Goal: Contribute content

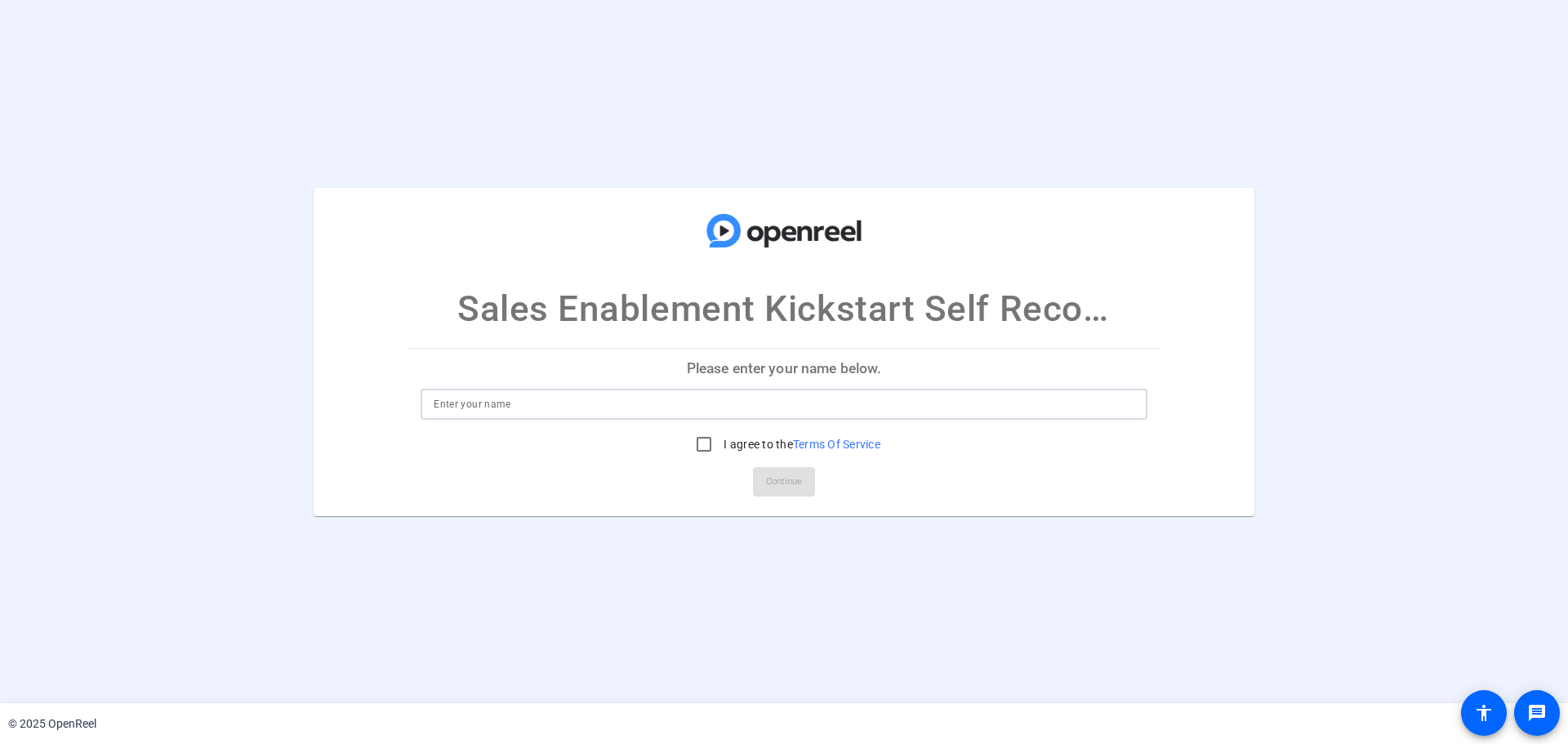
click at [501, 404] on input at bounding box center [784, 405] width 701 height 20
type input "[PERSON_NAME]"
click at [704, 438] on input "I agree to the Terms Of Service" at bounding box center [704, 445] width 33 height 33
checkbox input "true"
click at [779, 488] on span "Continue" at bounding box center [784, 482] width 36 height 25
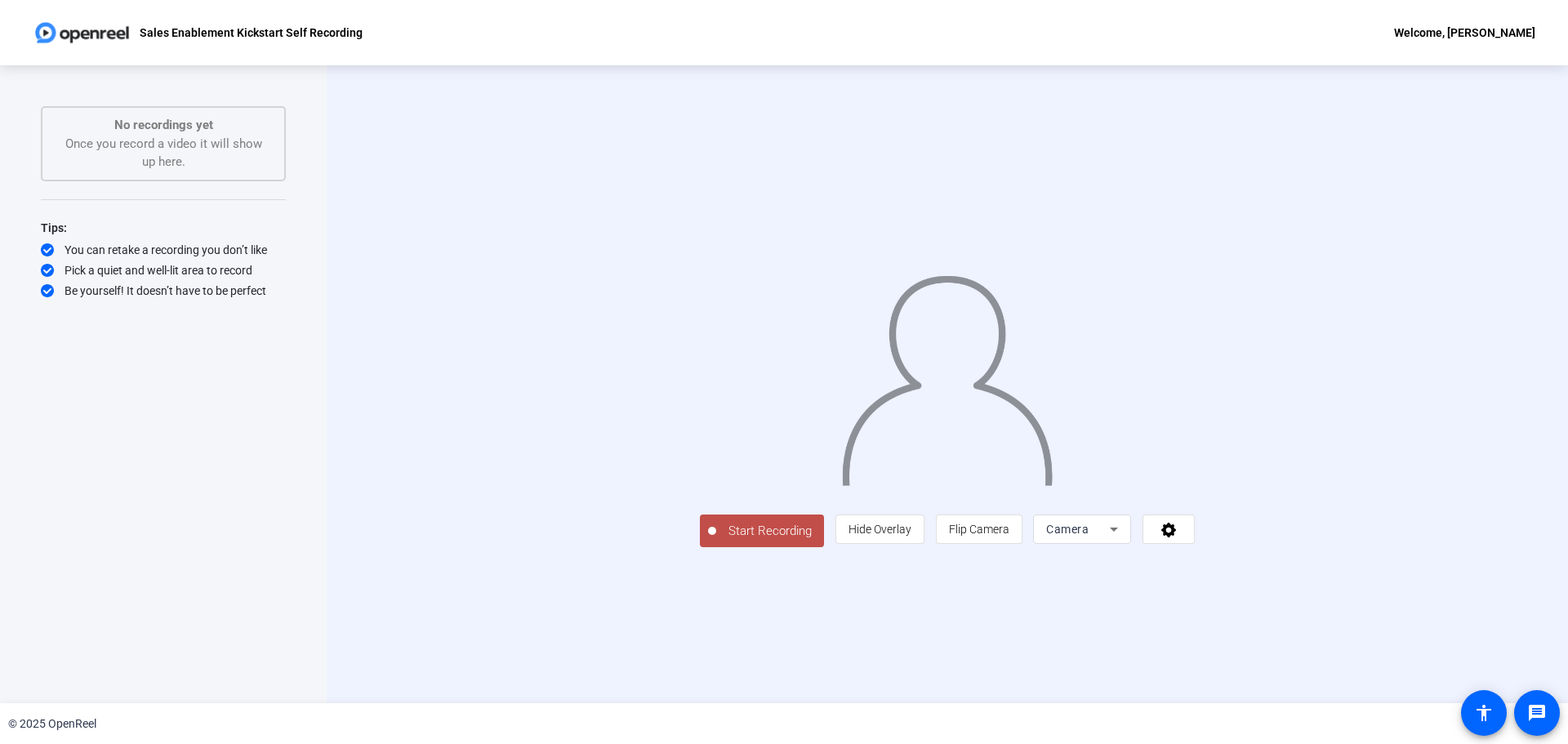
click at [716, 541] on span "Start Recording" at bounding box center [770, 532] width 108 height 19
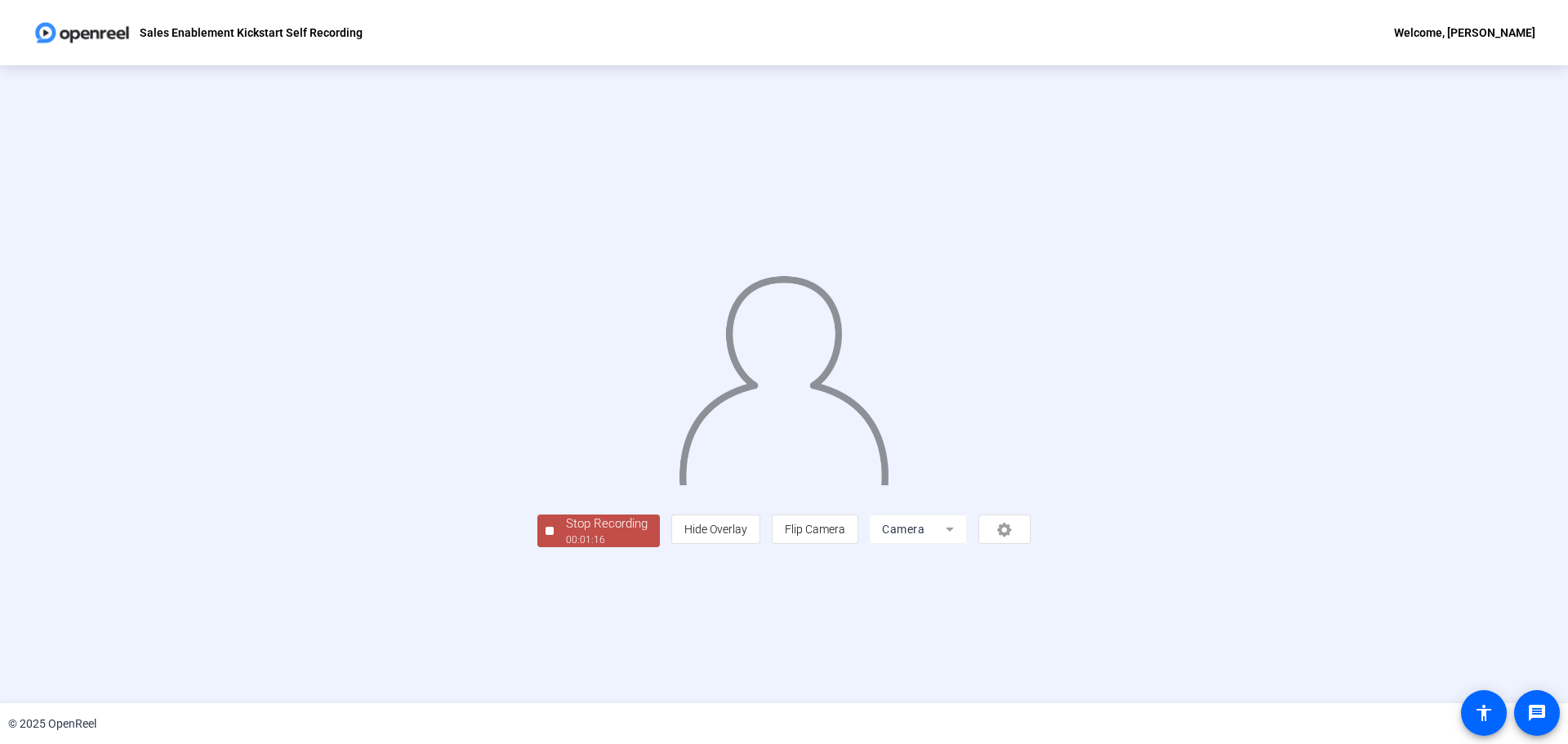
click at [566, 547] on div "00:01:16" at bounding box center [606, 539] width 81 height 14
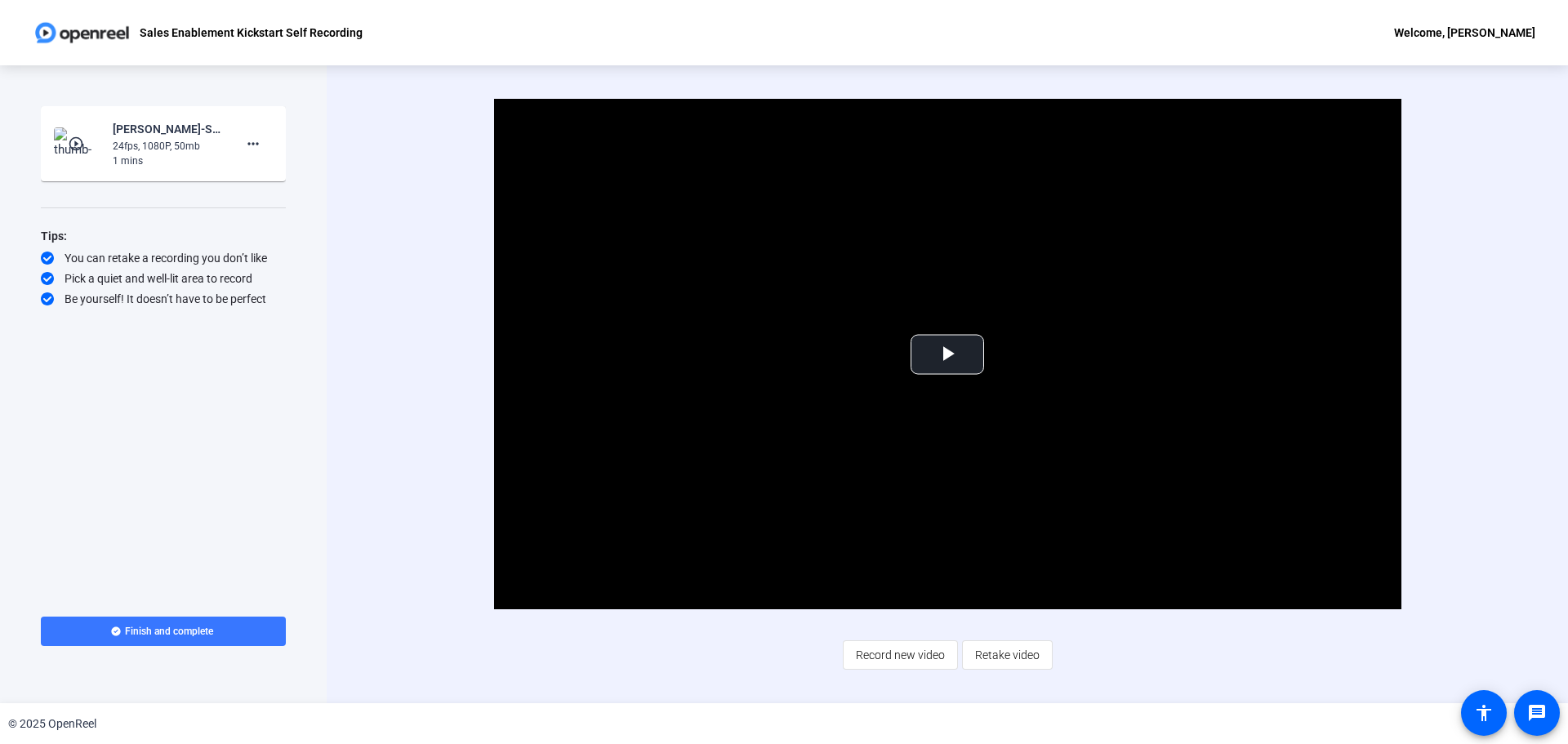
click at [376, 661] on div "Video Player is loading. Play Video Play Mute Current Time 0:00 / Duration 1:17…" at bounding box center [947, 383] width 1242 height 638
click at [878, 652] on span "Record new video" at bounding box center [900, 655] width 89 height 31
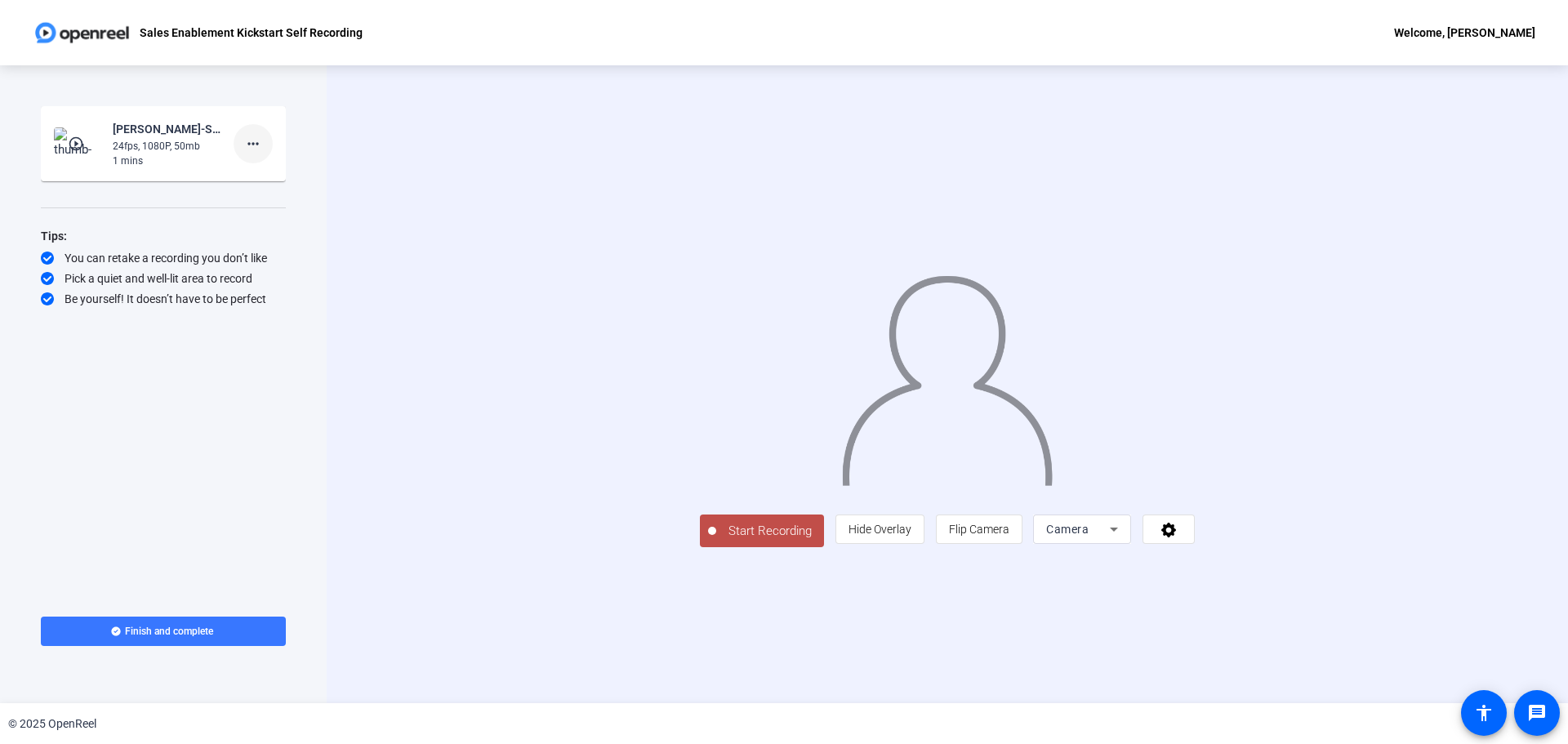
click at [247, 142] on mat-icon "more_horiz" at bounding box center [253, 143] width 20 height 20
click at [254, 176] on span "Delete clip" at bounding box center [279, 178] width 65 height 20
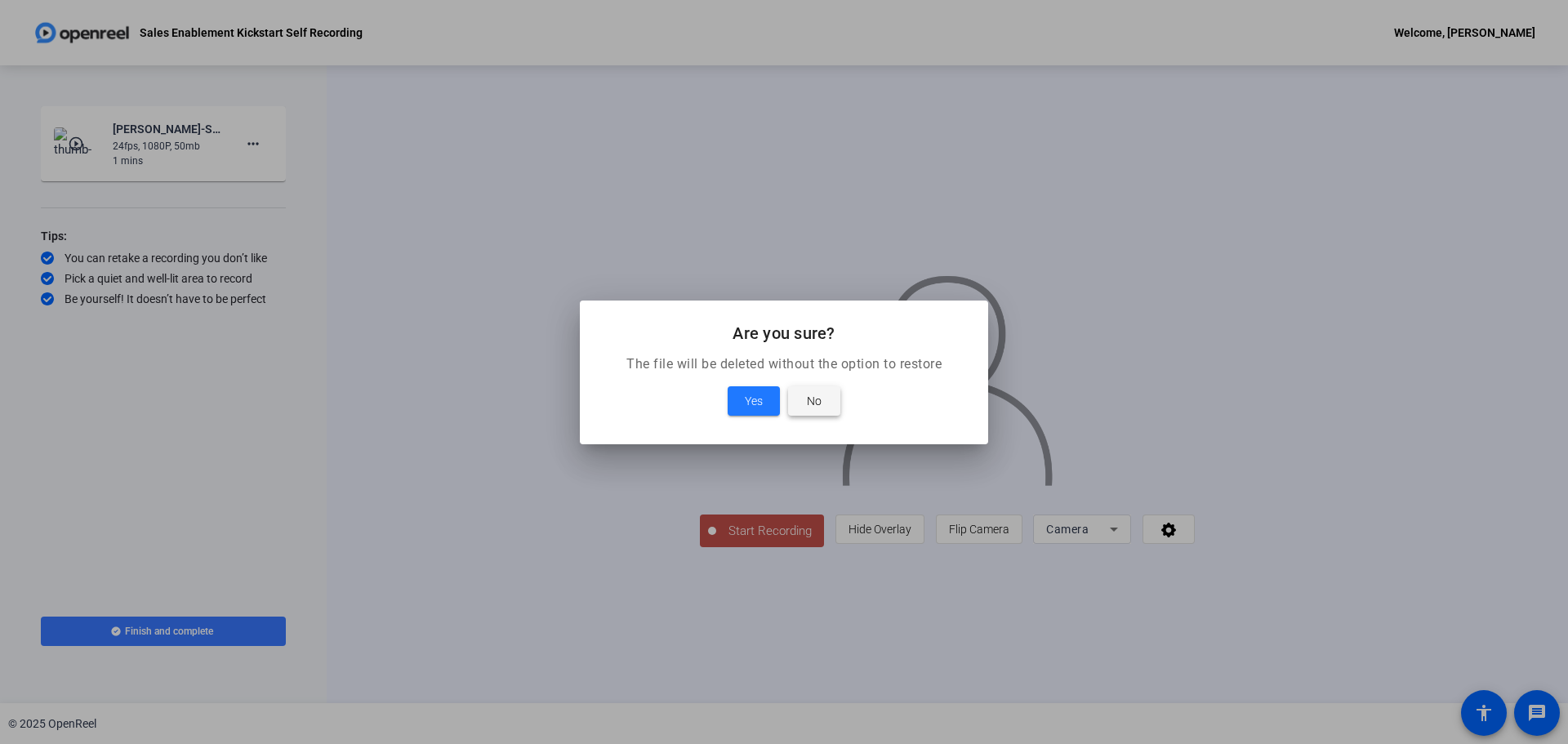
click at [819, 403] on span "No" at bounding box center [814, 401] width 14 height 20
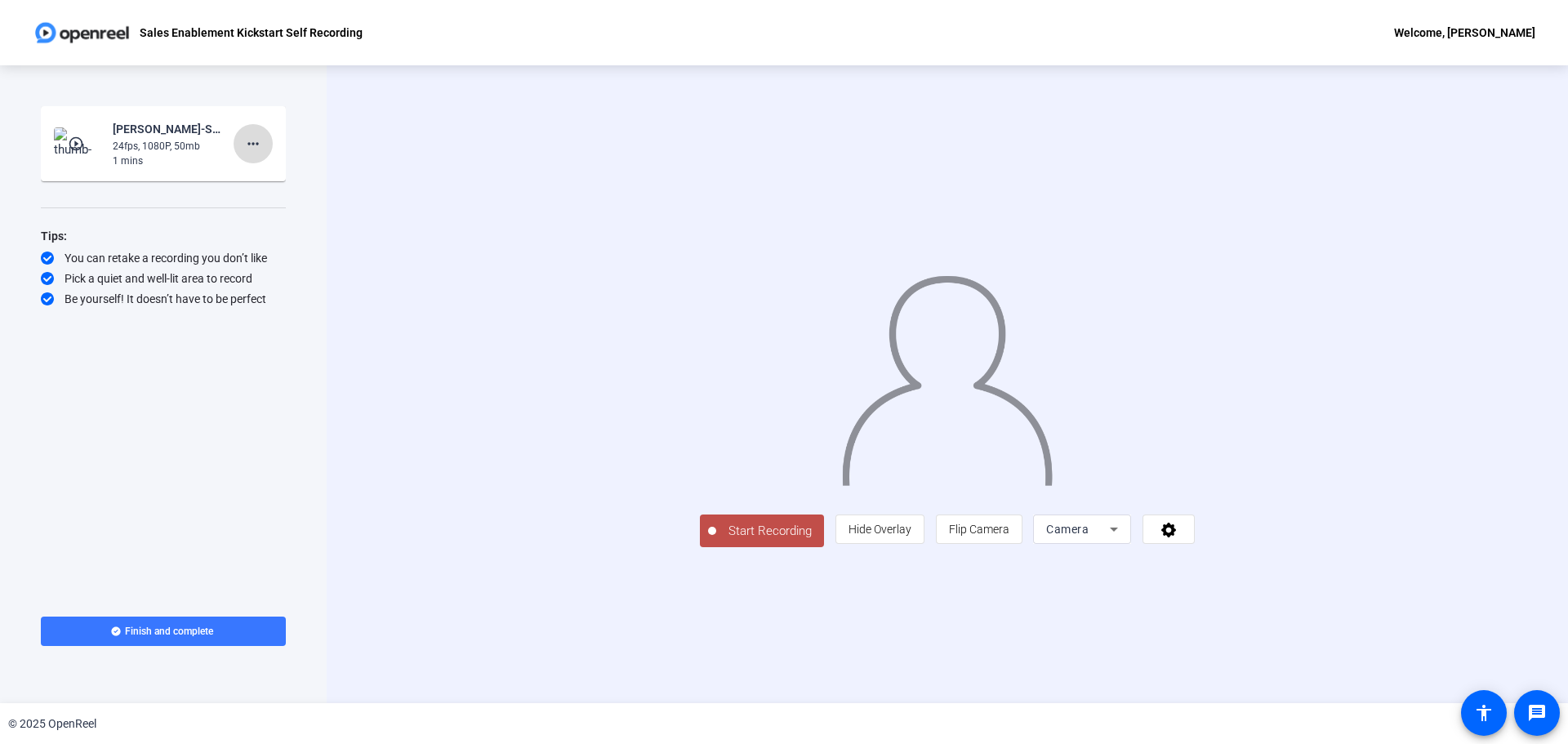
click at [256, 141] on mat-icon "more_horiz" at bounding box center [253, 143] width 20 height 20
click at [263, 202] on span "Retake" at bounding box center [279, 198] width 65 height 20
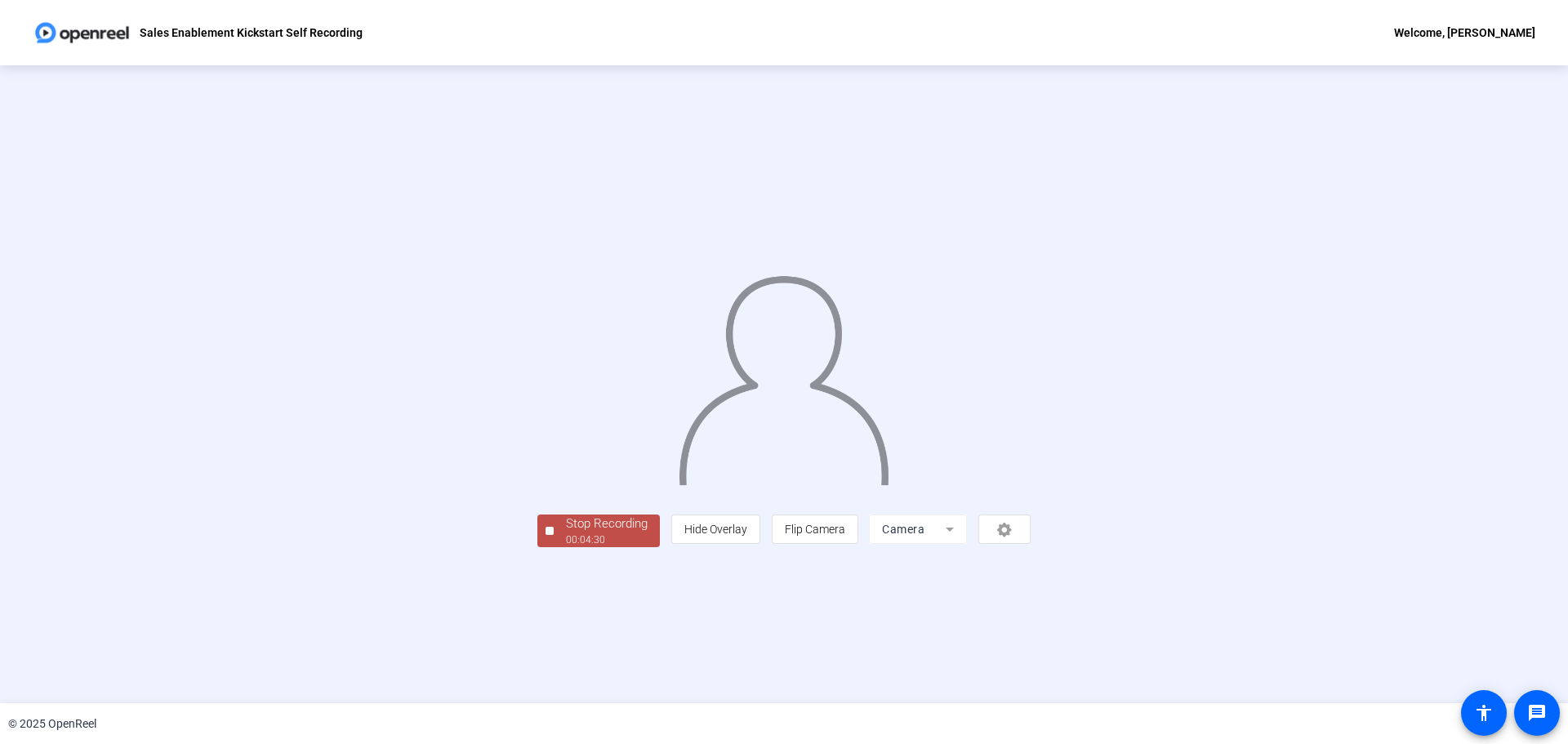
click at [566, 547] on div "00:04:30" at bounding box center [606, 539] width 81 height 14
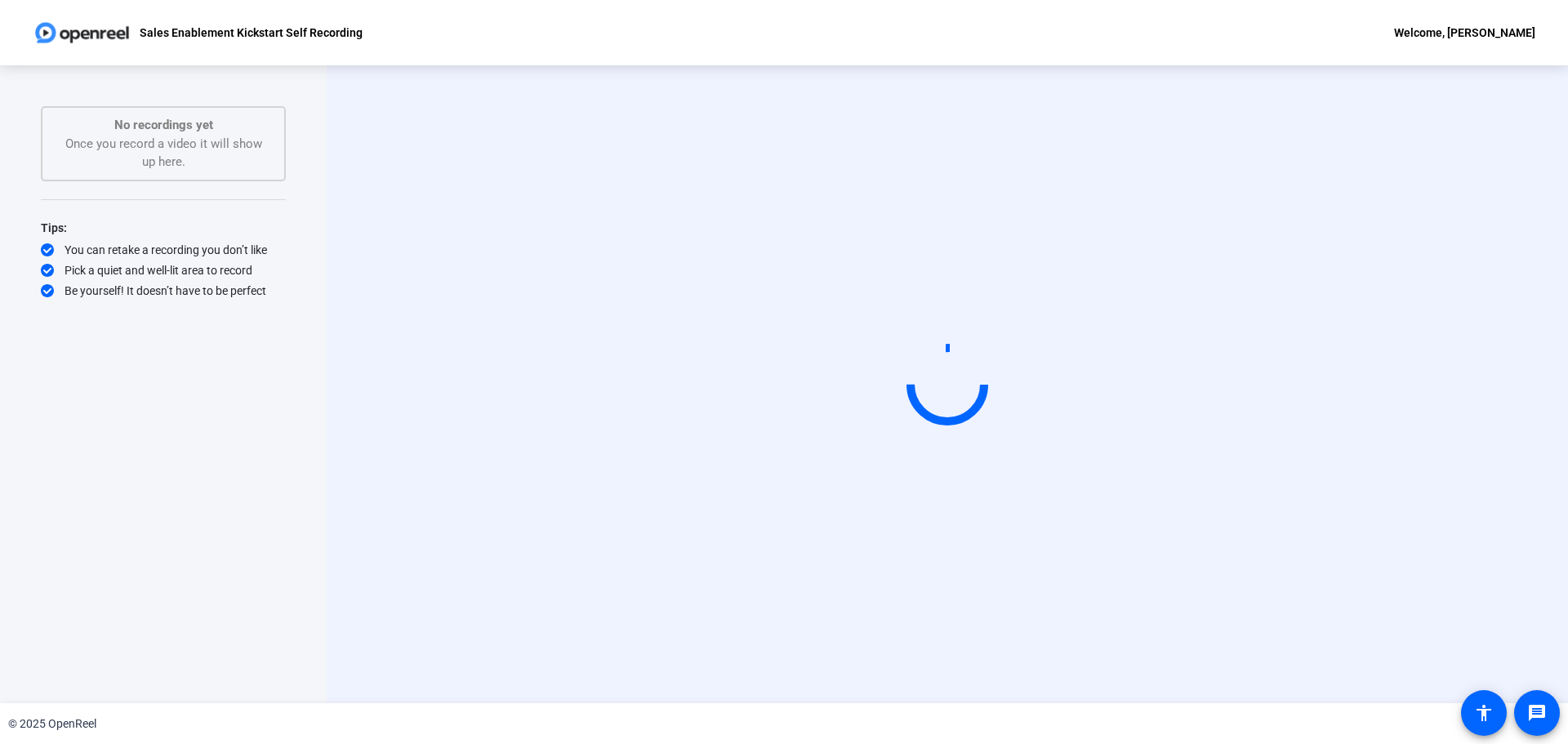
click at [418, 534] on div "Start Recording" at bounding box center [947, 383] width 1242 height 638
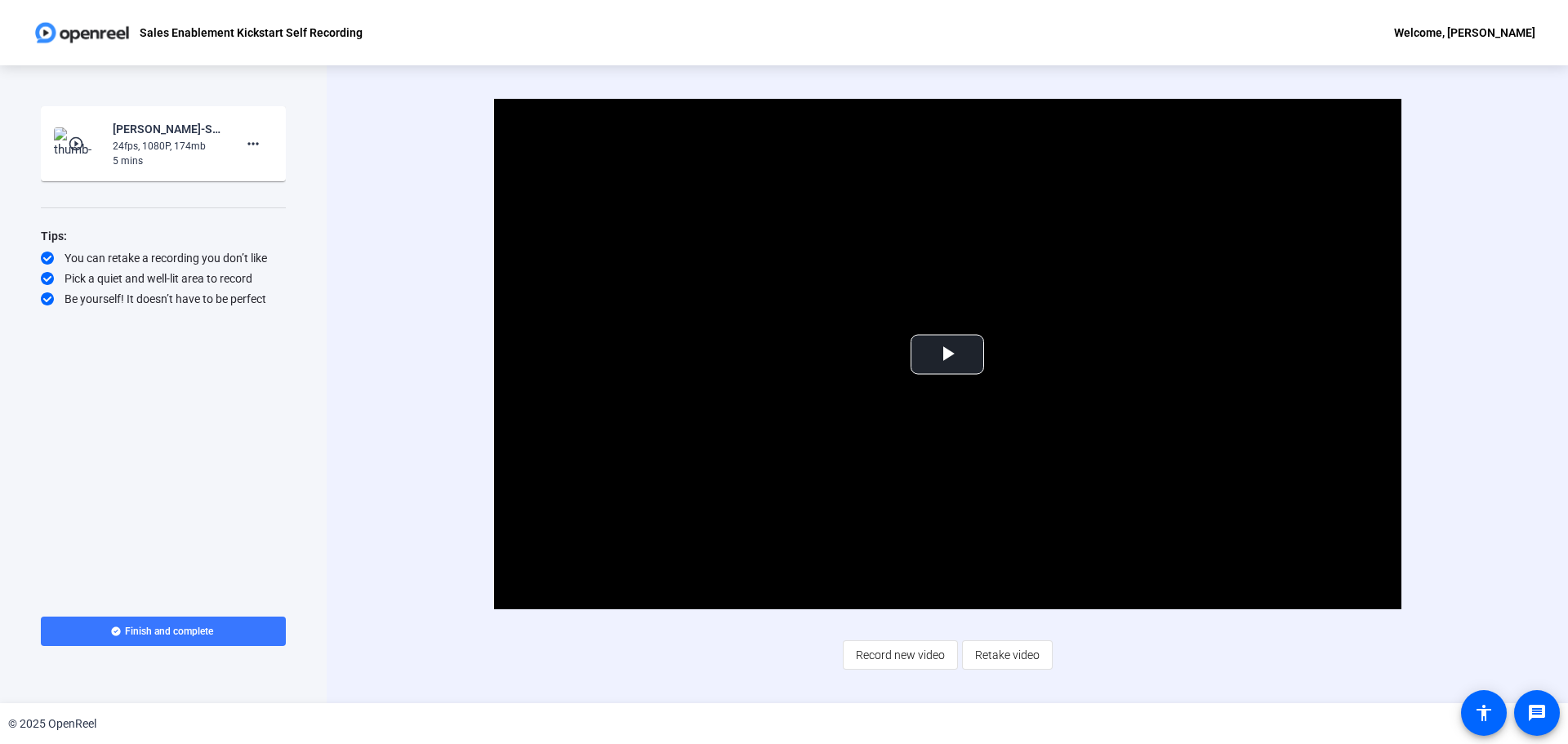
click at [523, 684] on div "Video Player is loading. Play Video Play Mute Current Time 0:00 / Duration 4:31…" at bounding box center [947, 383] width 1242 height 638
click at [882, 657] on span "Record new video" at bounding box center [900, 655] width 89 height 31
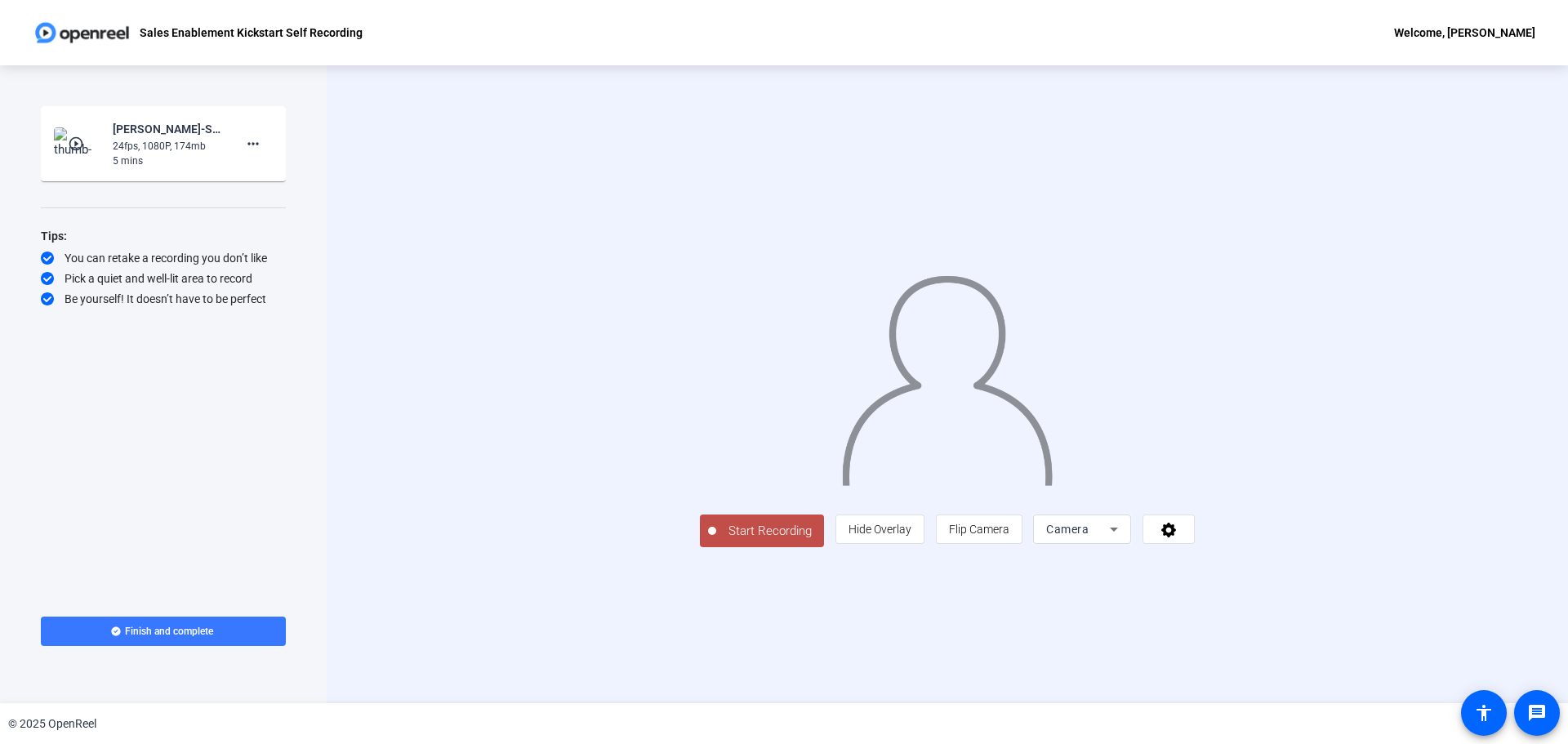
click at [716, 541] on span "Start Recording" at bounding box center [770, 532] width 108 height 19
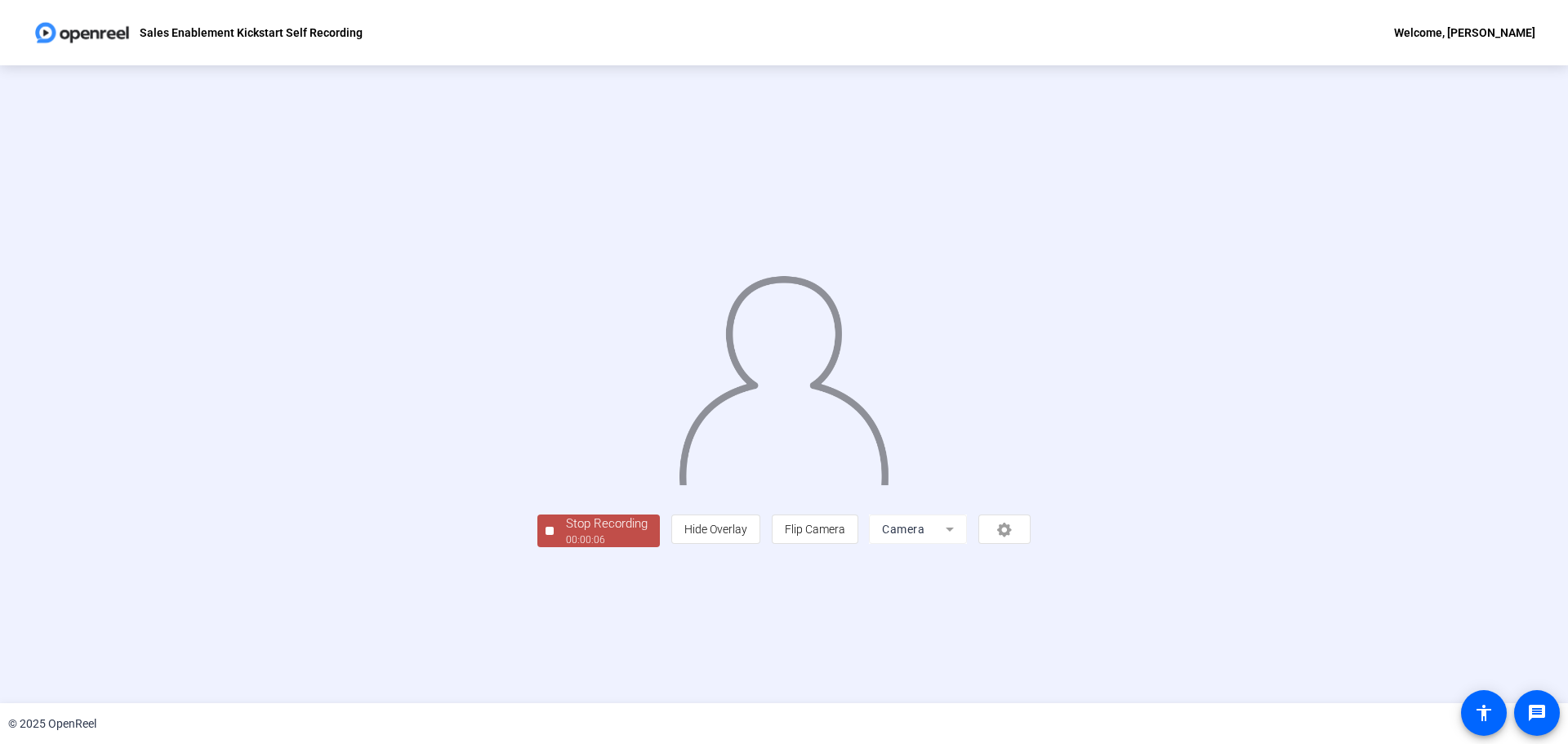
click at [566, 547] on div "00:00:06" at bounding box center [606, 539] width 81 height 14
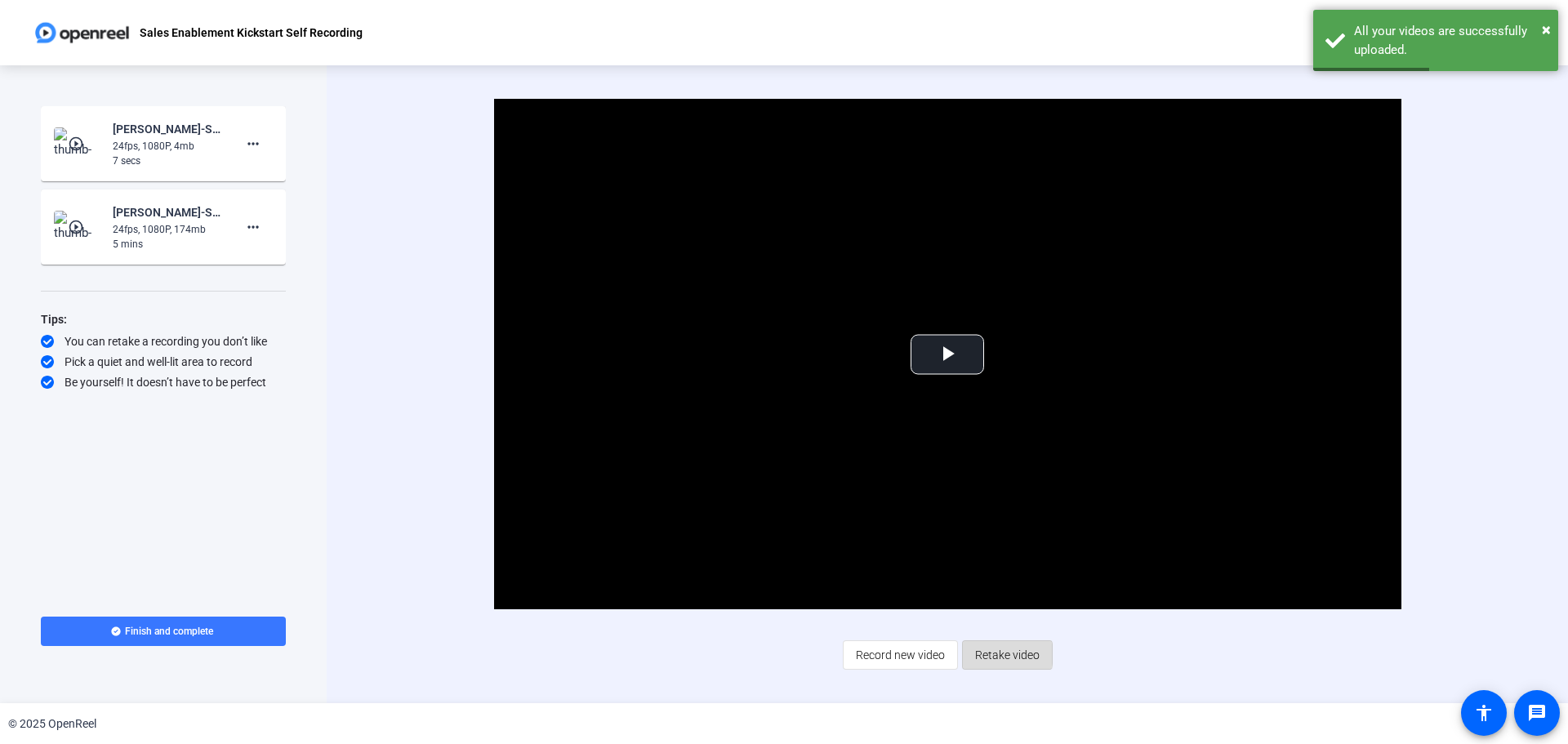
click at [995, 654] on span "Retake video" at bounding box center [1007, 655] width 64 height 31
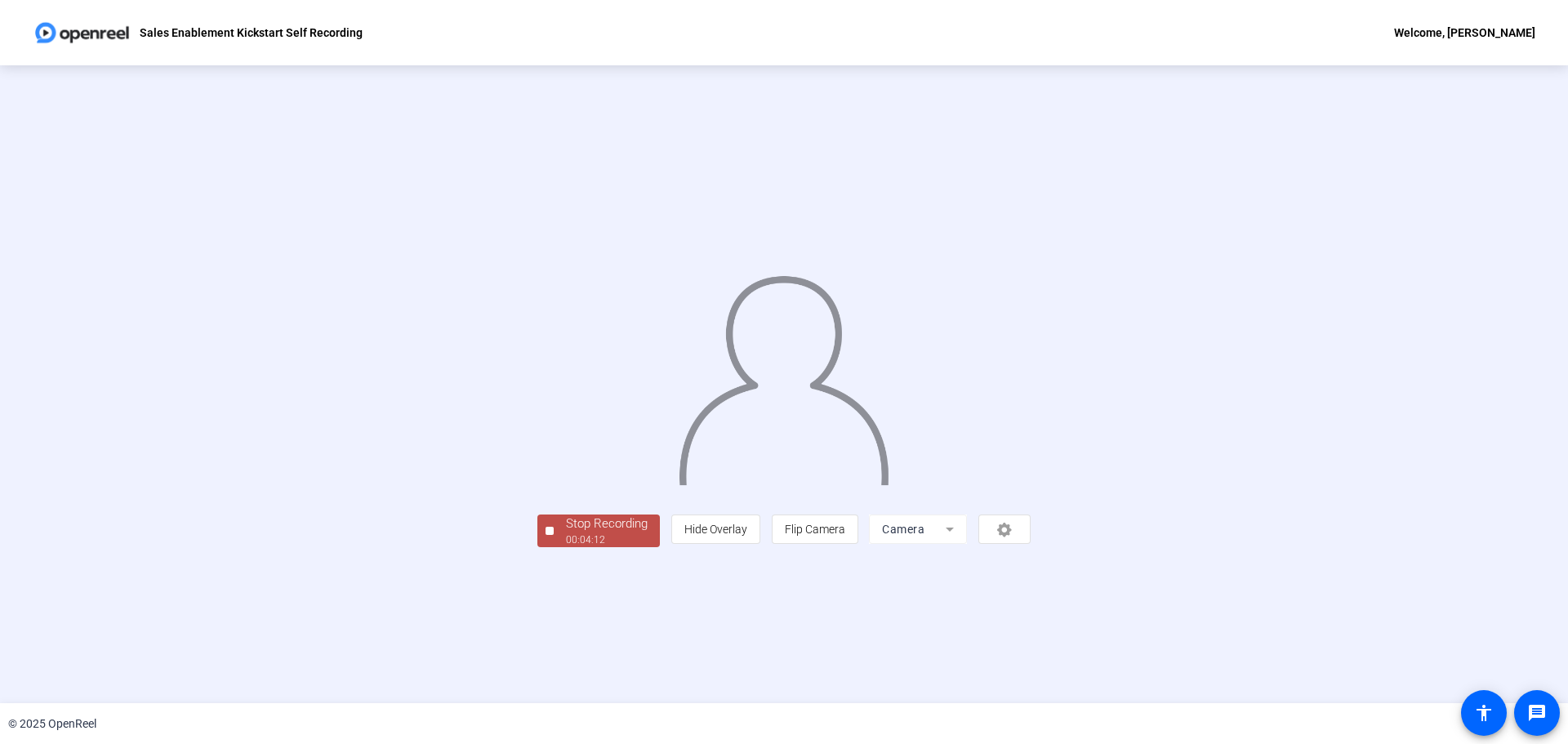
click at [554, 548] on span "Stop Recording 00:04:12" at bounding box center [606, 531] width 106 height 33
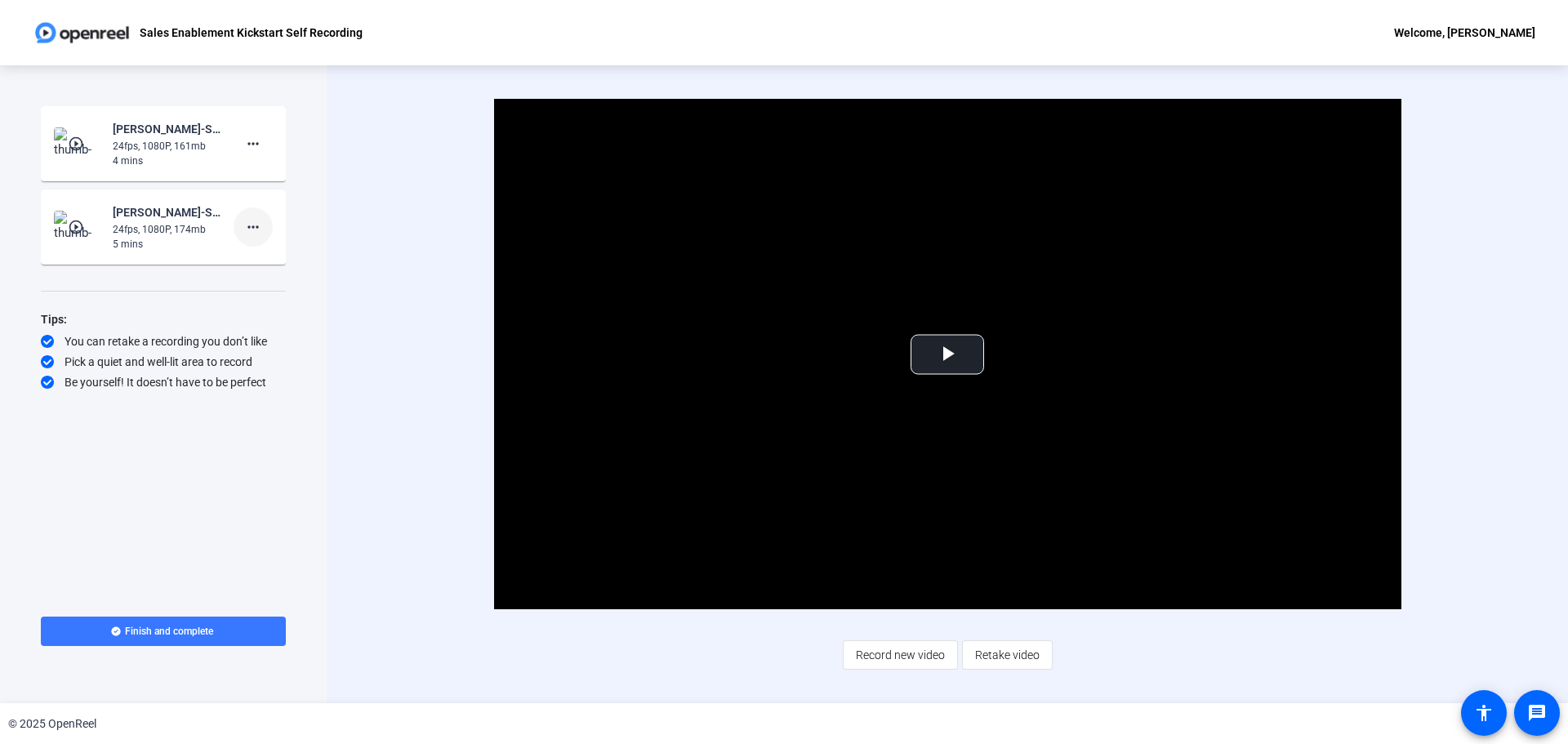
click at [255, 232] on mat-icon "more_horiz" at bounding box center [253, 227] width 20 height 20
click at [261, 260] on span "Delete clip" at bounding box center [279, 261] width 65 height 20
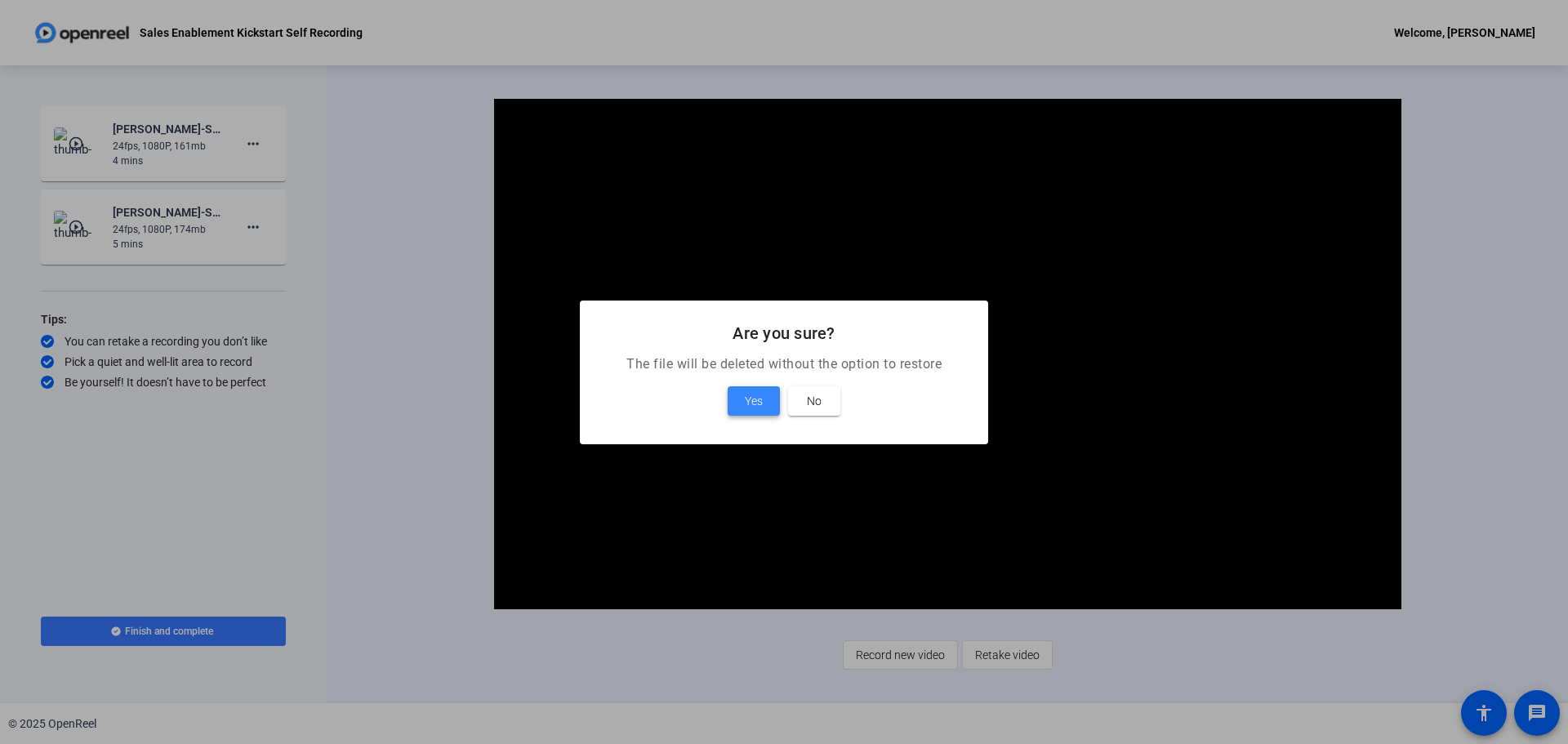
click at [754, 406] on span "Yes" at bounding box center [753, 401] width 18 height 20
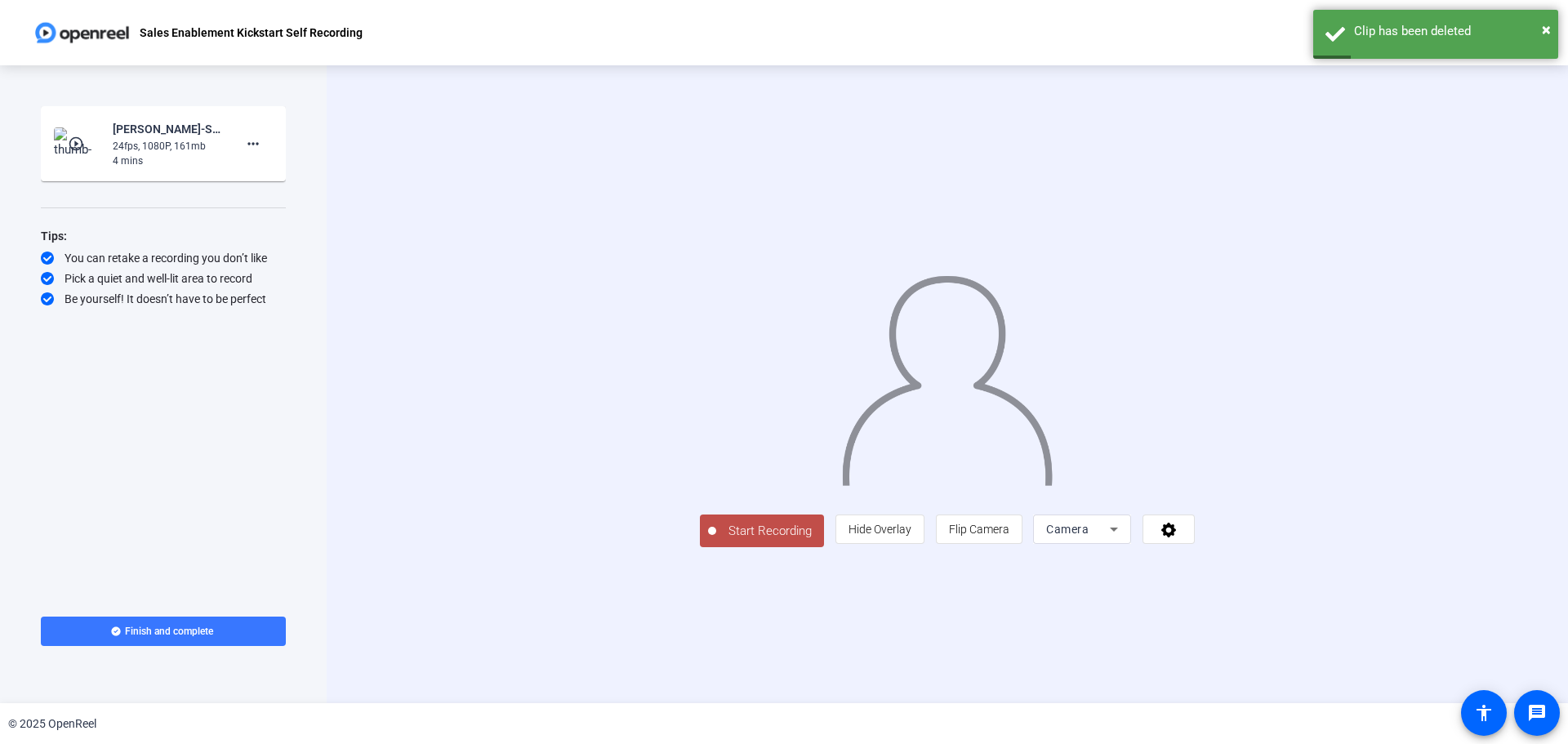
click at [182, 154] on div "4 mins" at bounding box center [167, 161] width 109 height 14
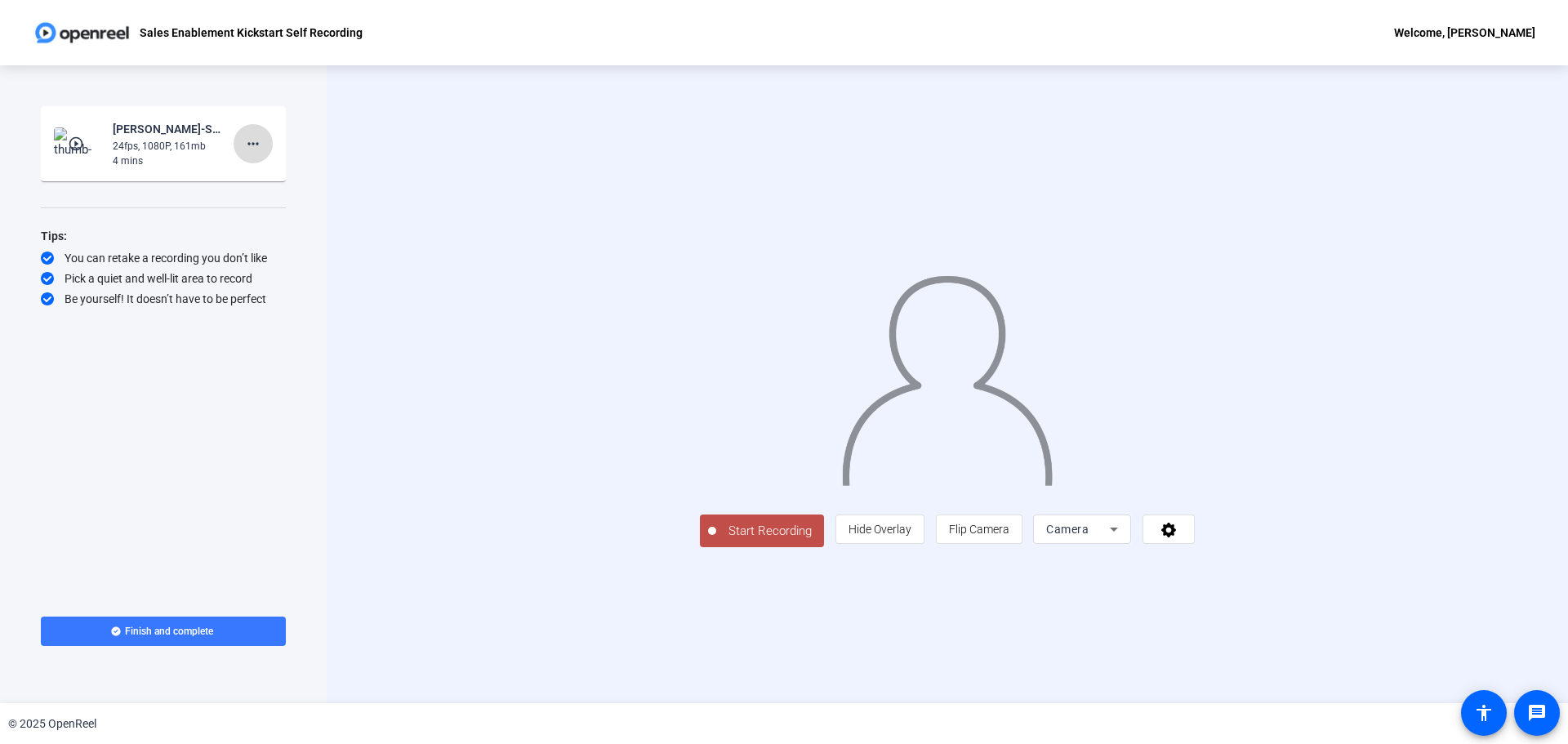
click at [255, 147] on mat-icon "more_horiz" at bounding box center [253, 143] width 20 height 20
click at [189, 147] on div at bounding box center [784, 372] width 1568 height 744
click at [81, 148] on mat-icon "play_circle_outline" at bounding box center [77, 143] width 20 height 16
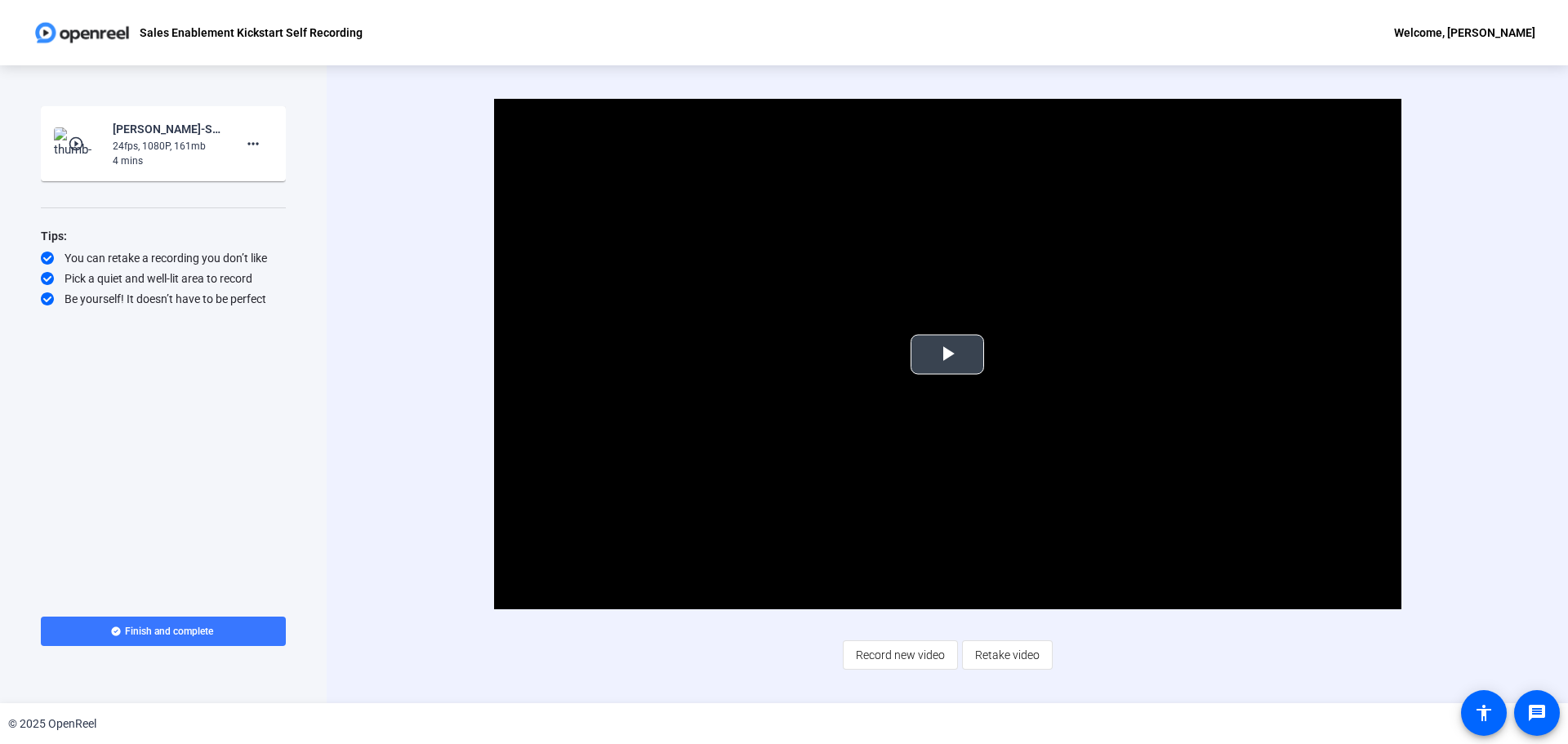
click at [947, 355] on span "Video Player" at bounding box center [947, 355] width 0 height 0
click at [527, 665] on div "Video Player is loading. Play Video Pause Mute Current Time 1:46 / Duration 4:1…" at bounding box center [947, 383] width 1056 height 570
click at [885, 652] on span "Record new video" at bounding box center [900, 655] width 89 height 31
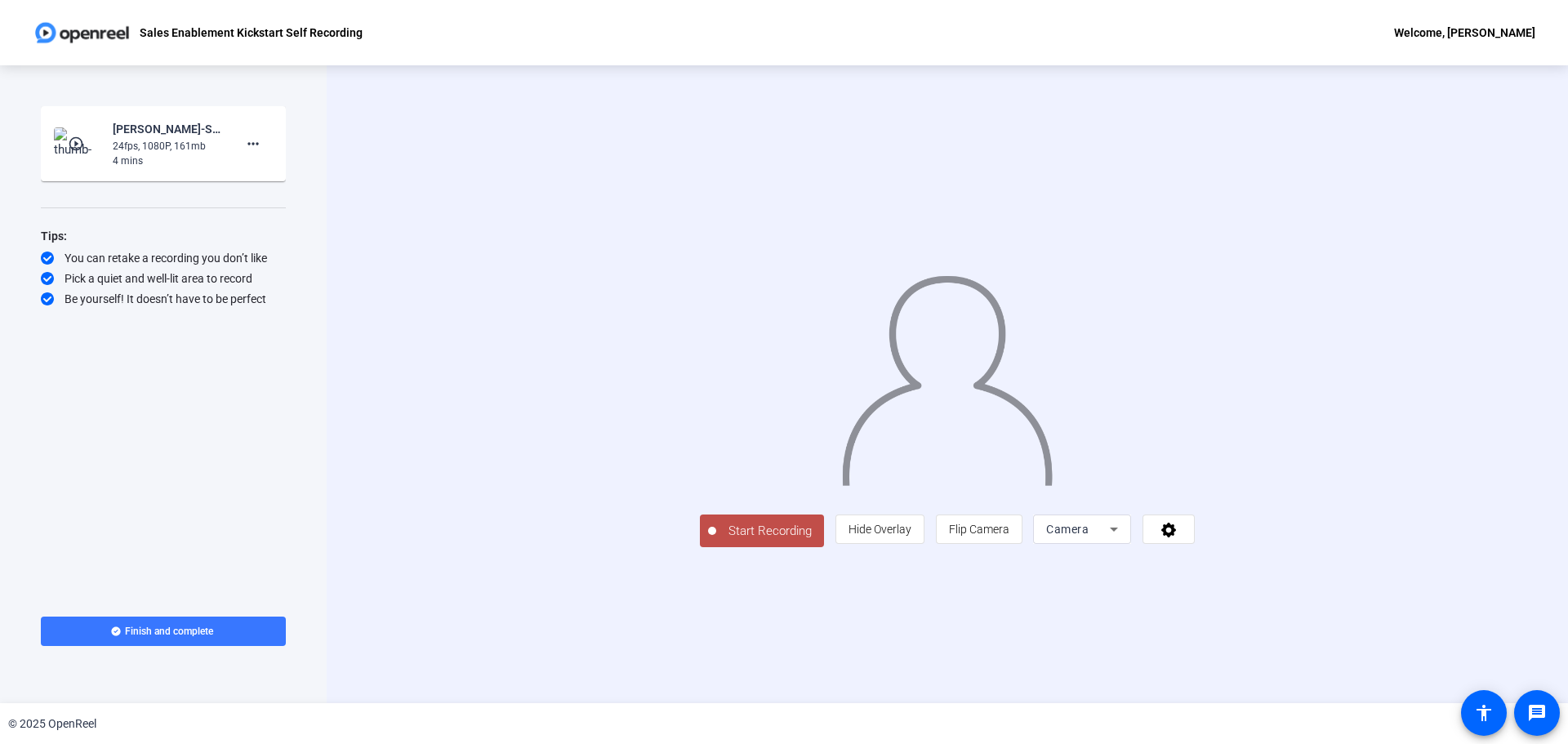
click at [716, 541] on span "Start Recording" at bounding box center [770, 532] width 108 height 19
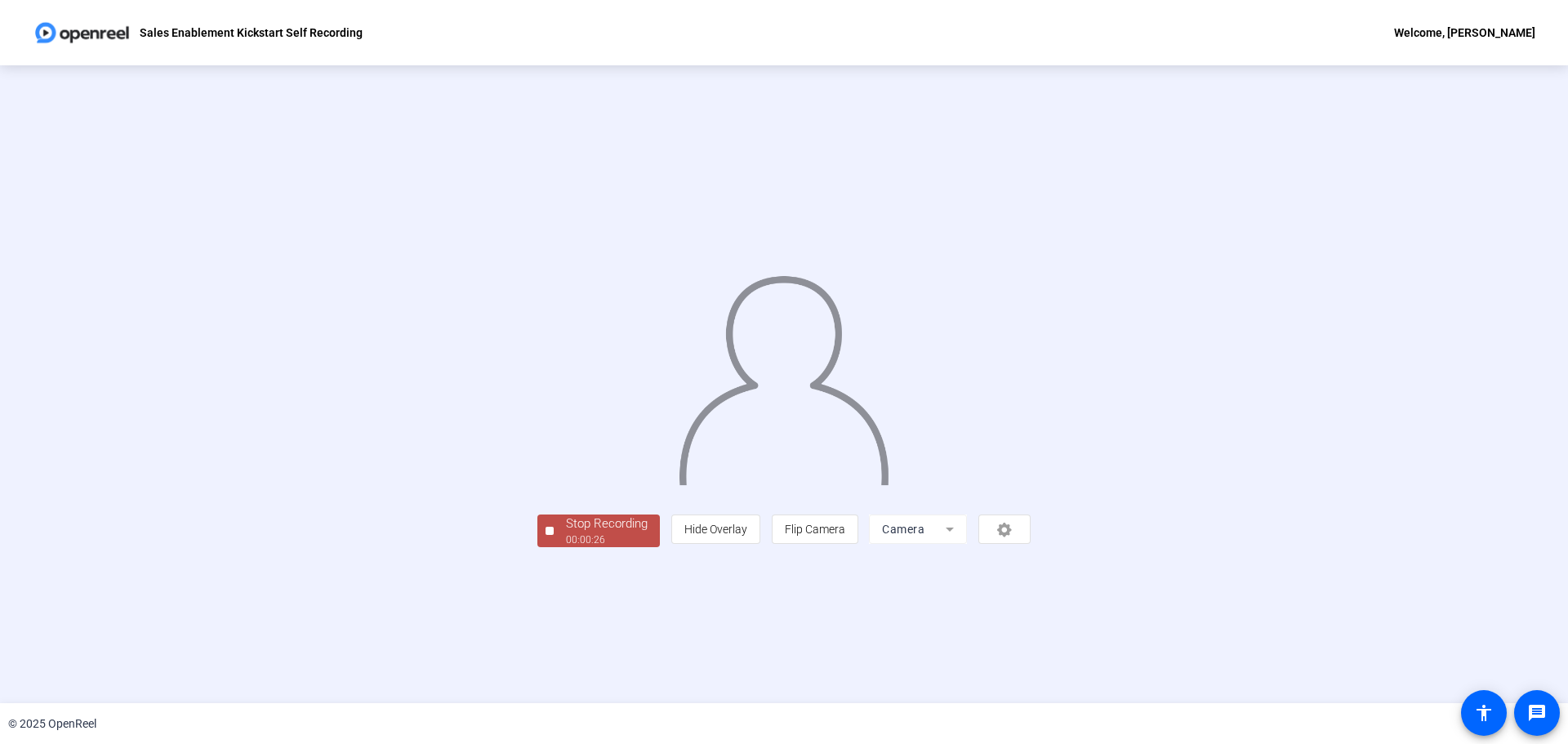
click at [566, 547] on div "00:00:26" at bounding box center [606, 539] width 81 height 14
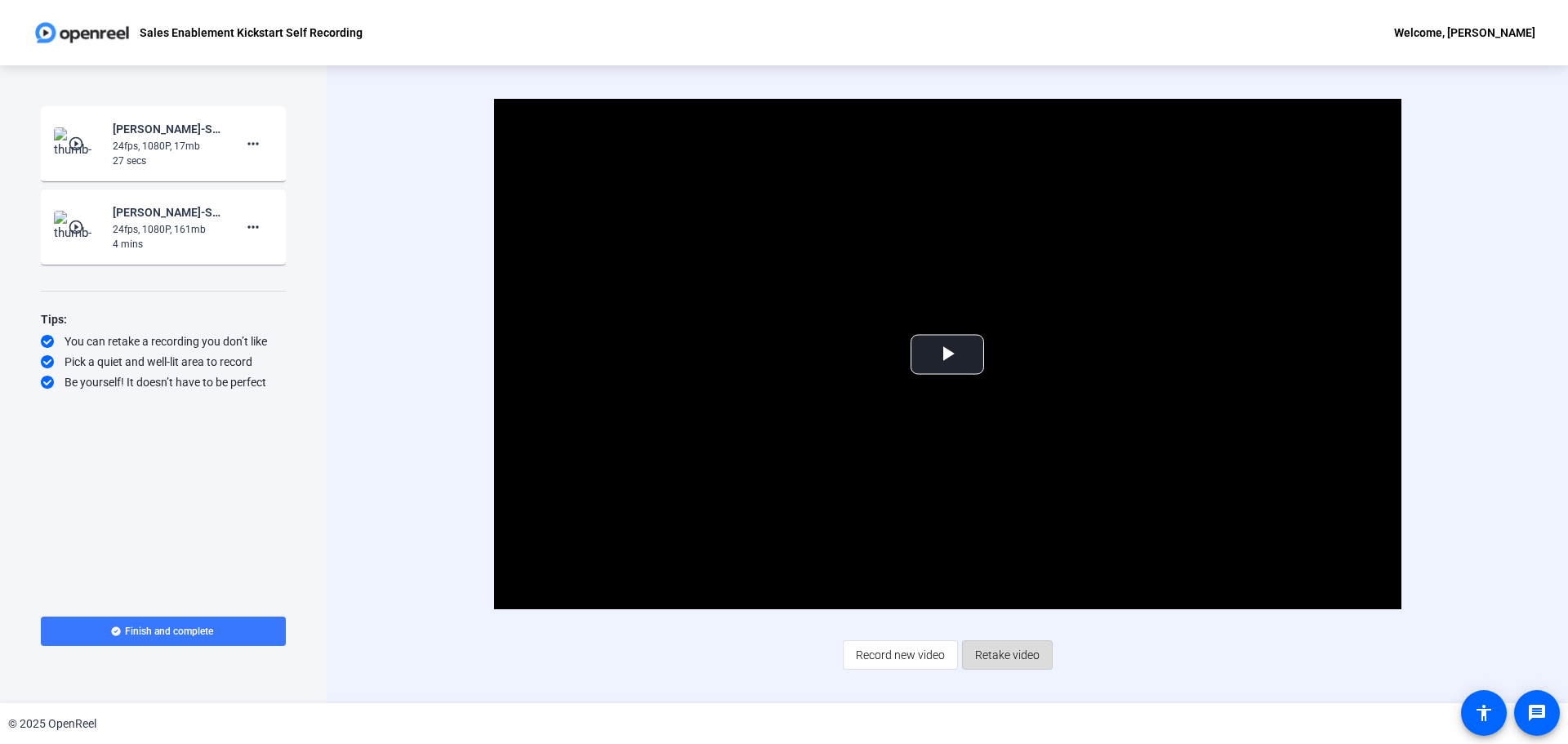
click at [996, 660] on span "Retake video" at bounding box center [1007, 655] width 64 height 31
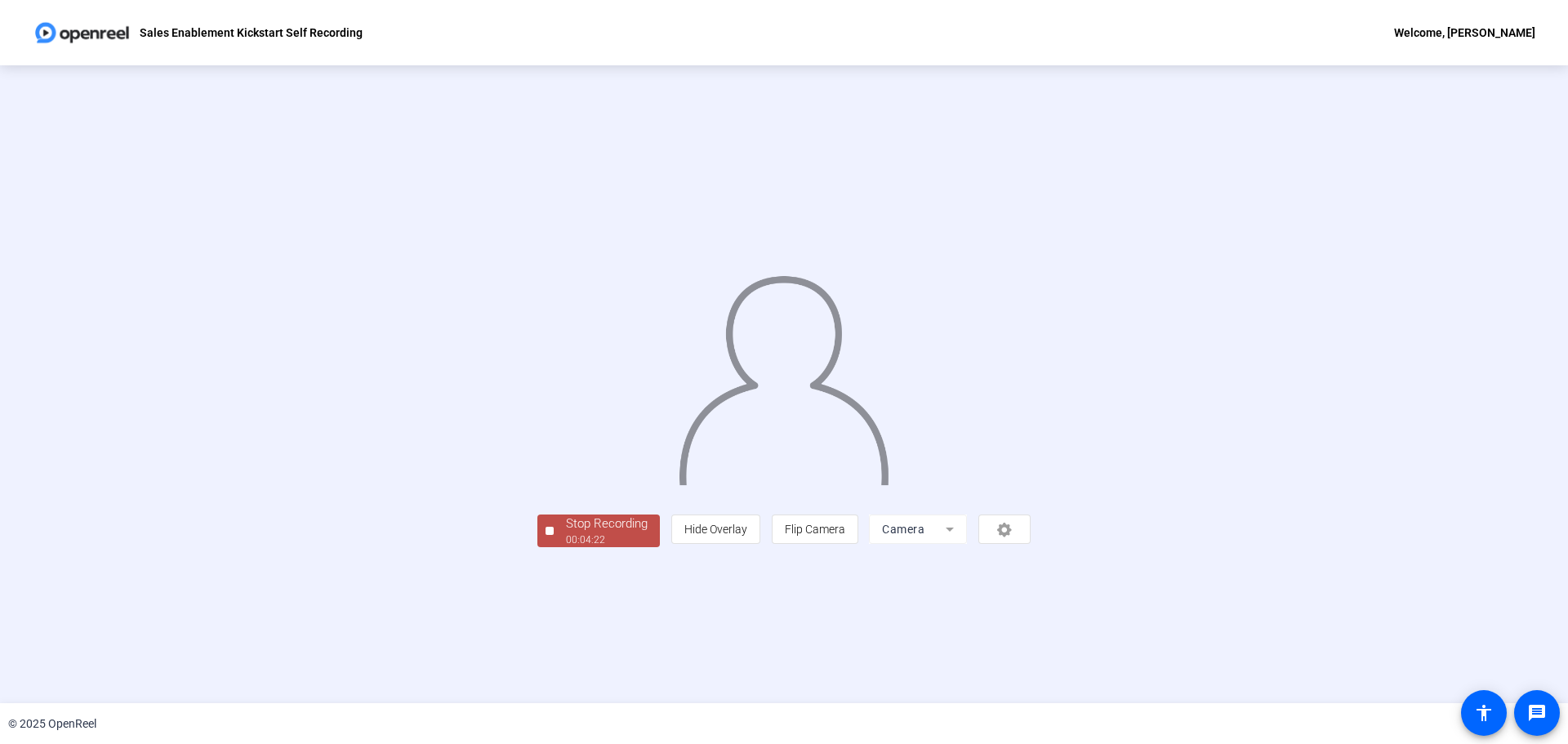
click at [566, 547] on div "00:04:22" at bounding box center [606, 539] width 81 height 14
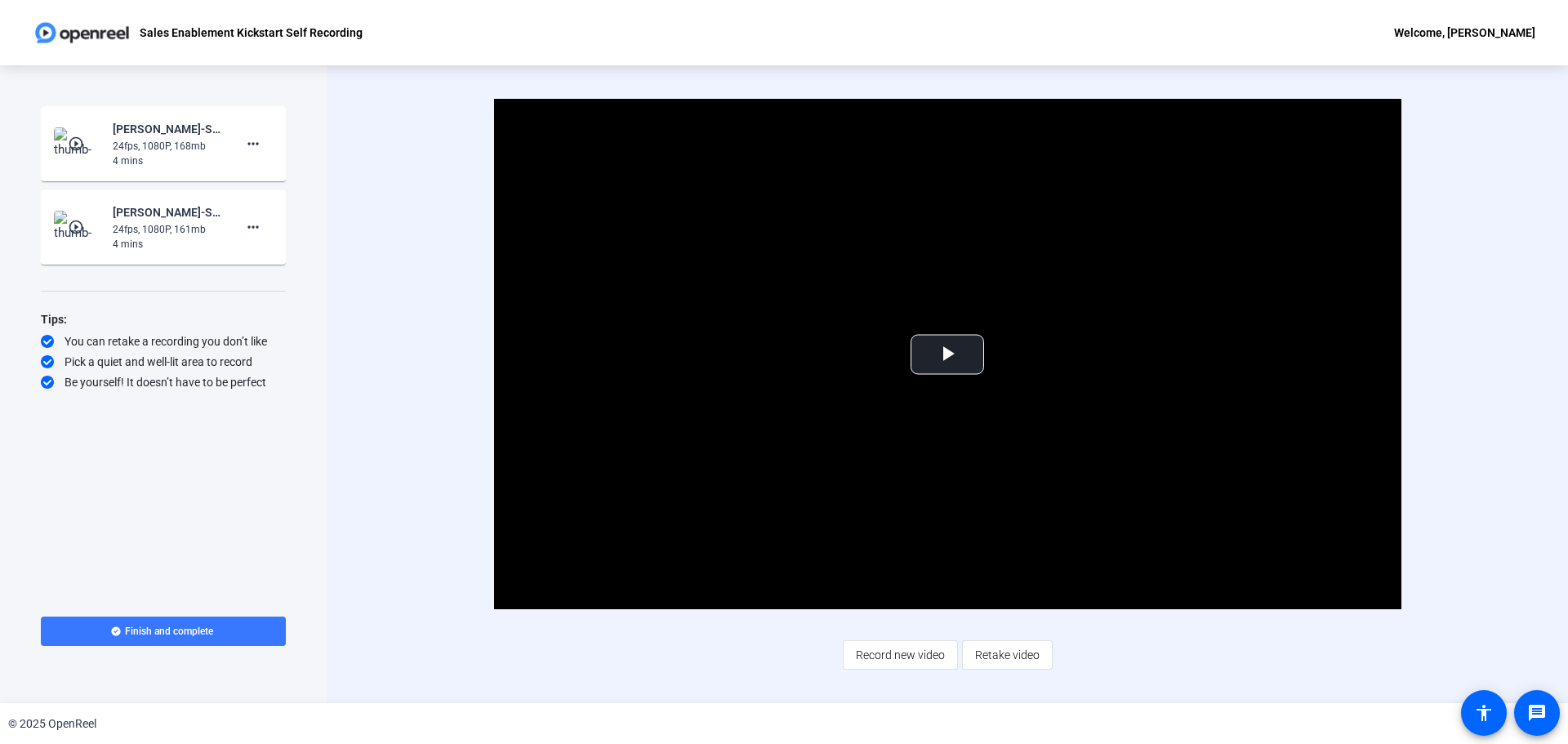
click at [83, 142] on mat-icon "play_circle_outline" at bounding box center [77, 143] width 20 height 16
click at [947, 355] on span "Video Player" at bounding box center [947, 355] width 0 height 0
click at [261, 244] on span at bounding box center [252, 227] width 39 height 39
click at [272, 259] on span "Delete clip" at bounding box center [279, 261] width 65 height 20
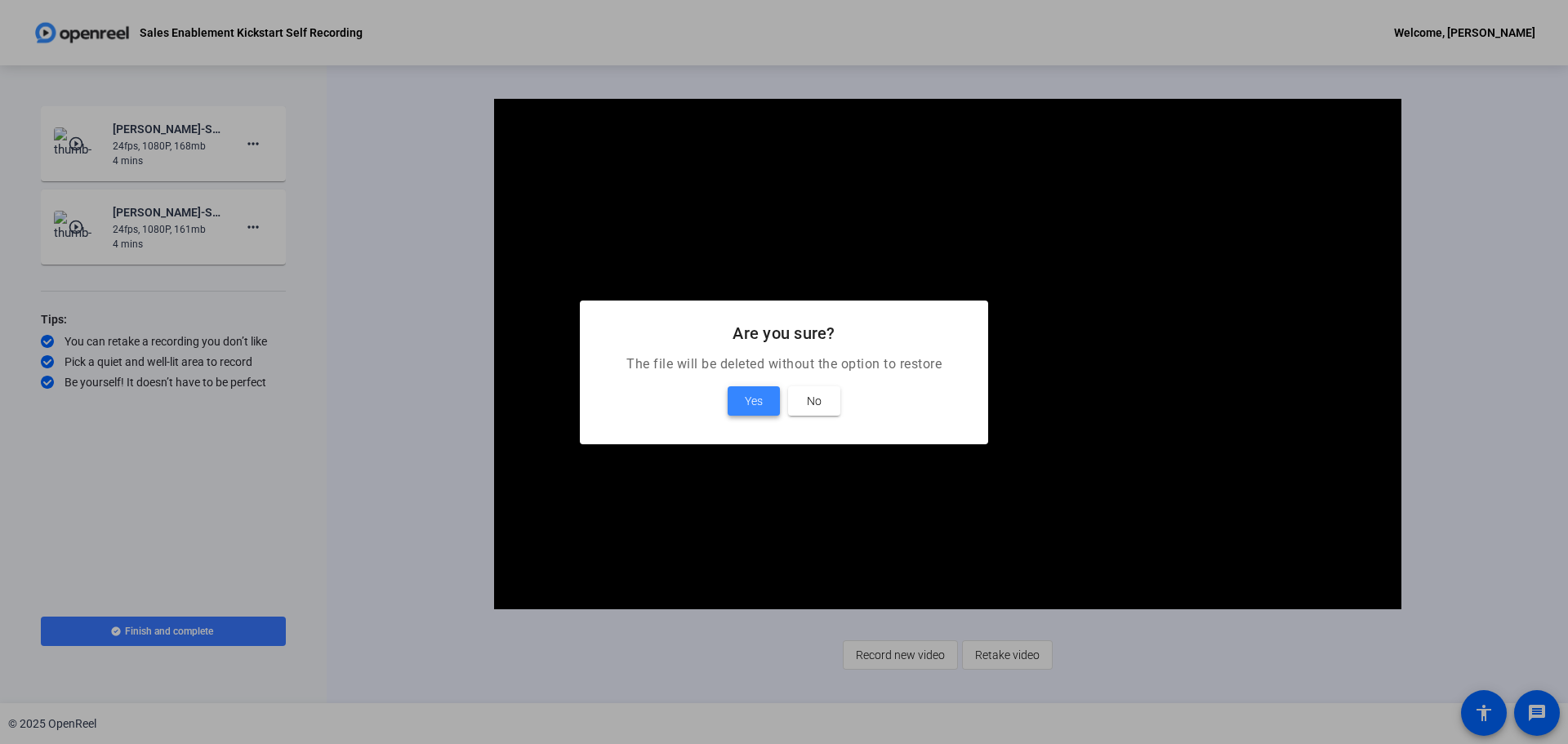
click at [741, 405] on span at bounding box center [753, 401] width 53 height 39
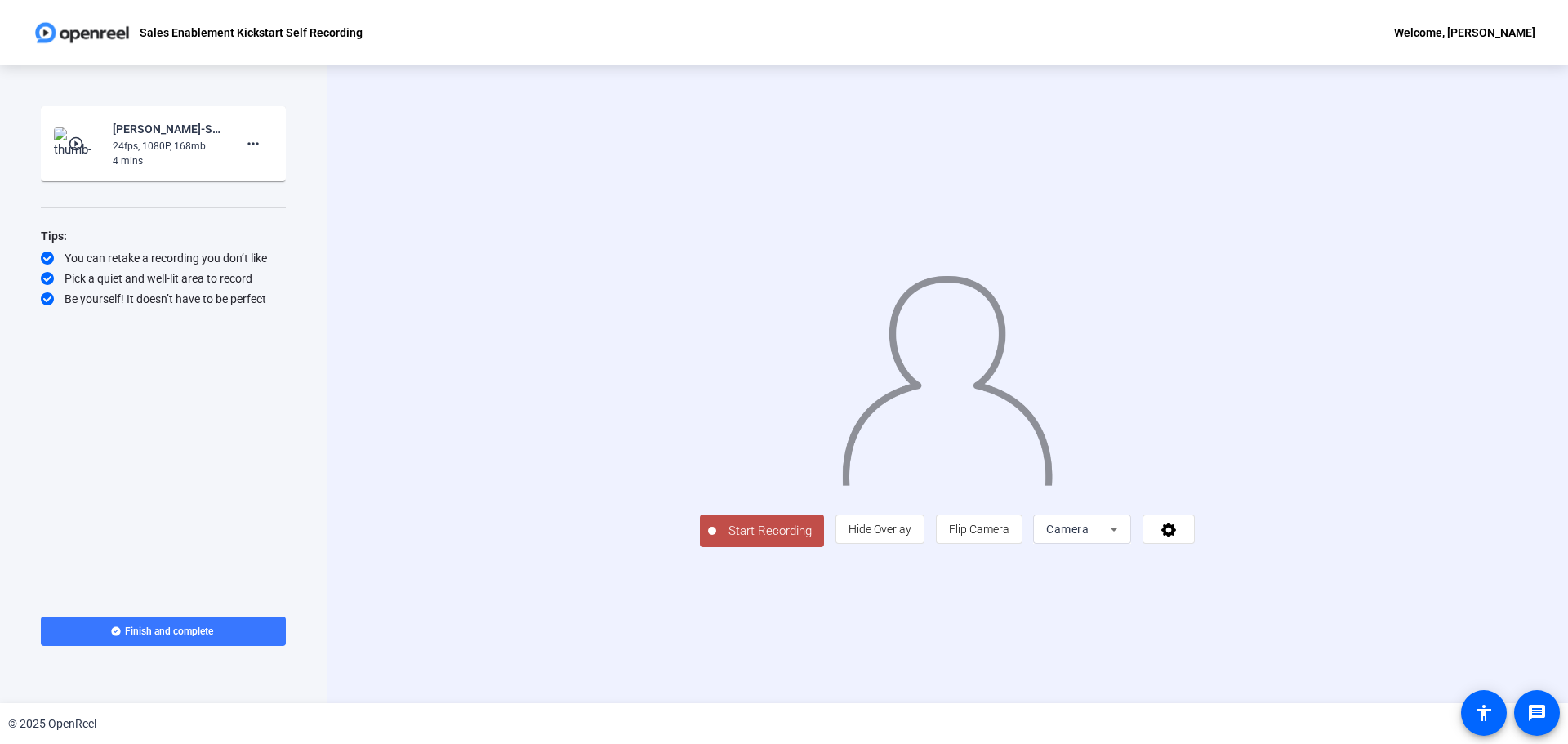
click at [79, 148] on mat-icon "play_circle_outline" at bounding box center [77, 143] width 20 height 16
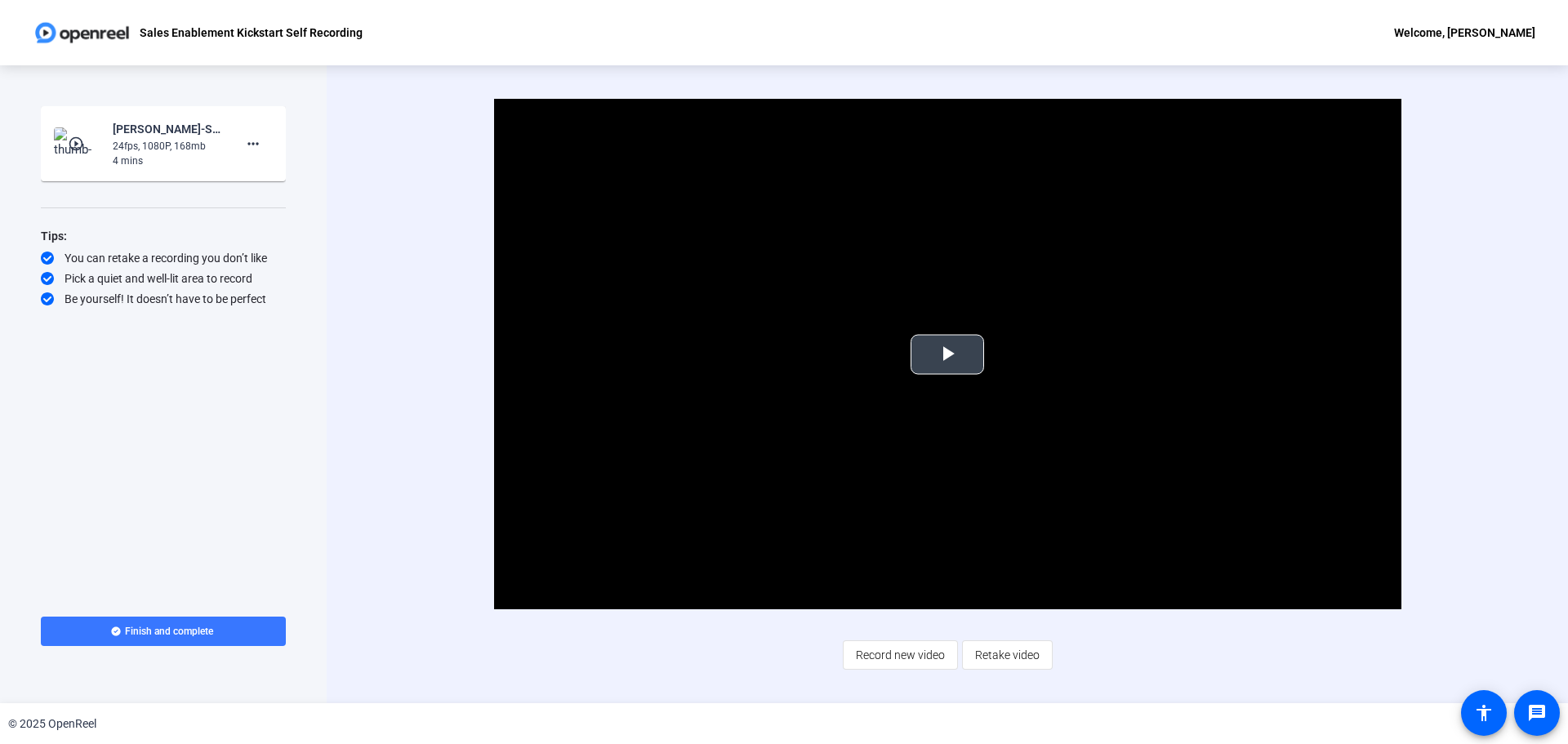
click at [947, 355] on span "Video Player" at bounding box center [947, 355] width 0 height 0
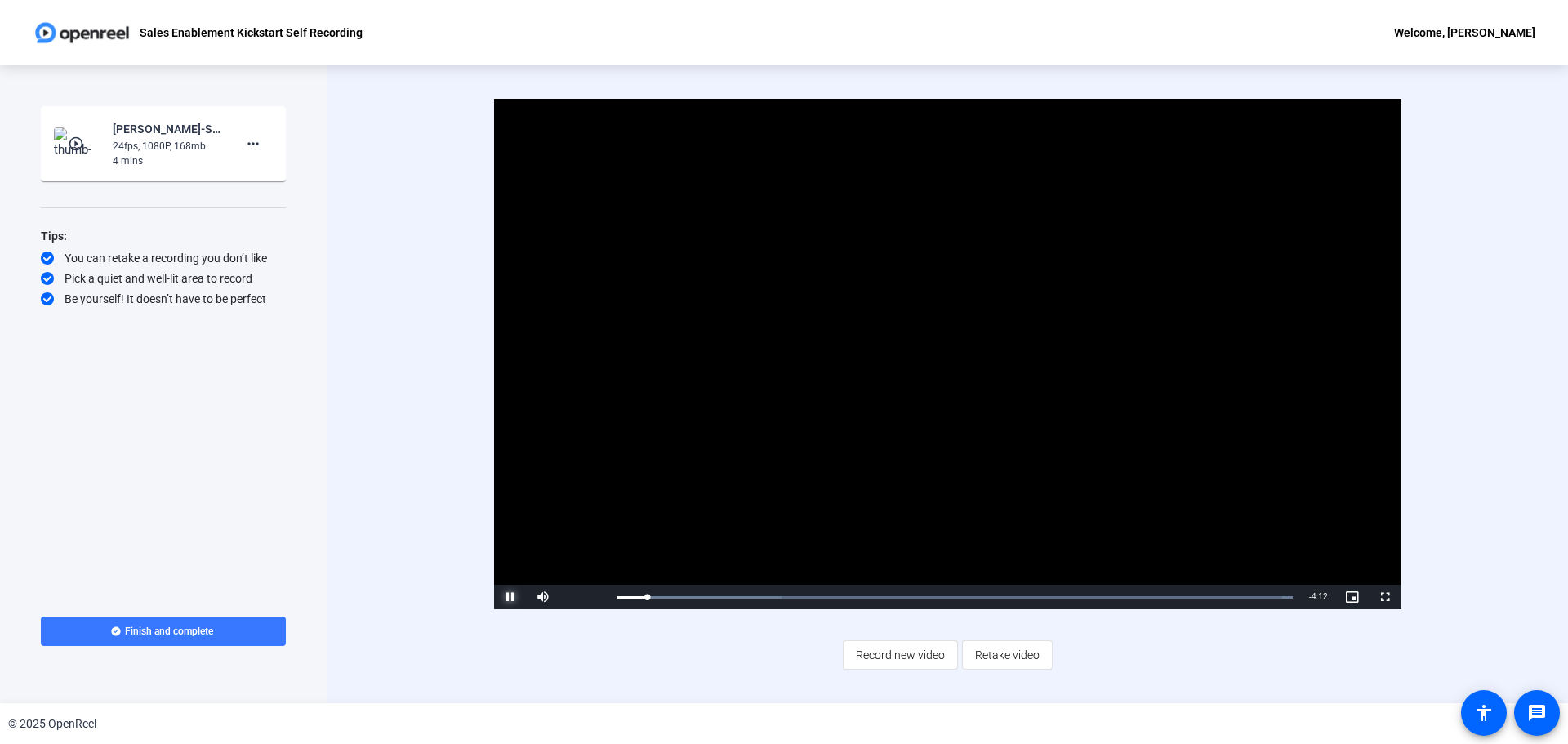
click at [505, 597] on span "Video Player" at bounding box center [511, 597] width 33 height 0
click at [195, 640] on span at bounding box center [163, 631] width 245 height 39
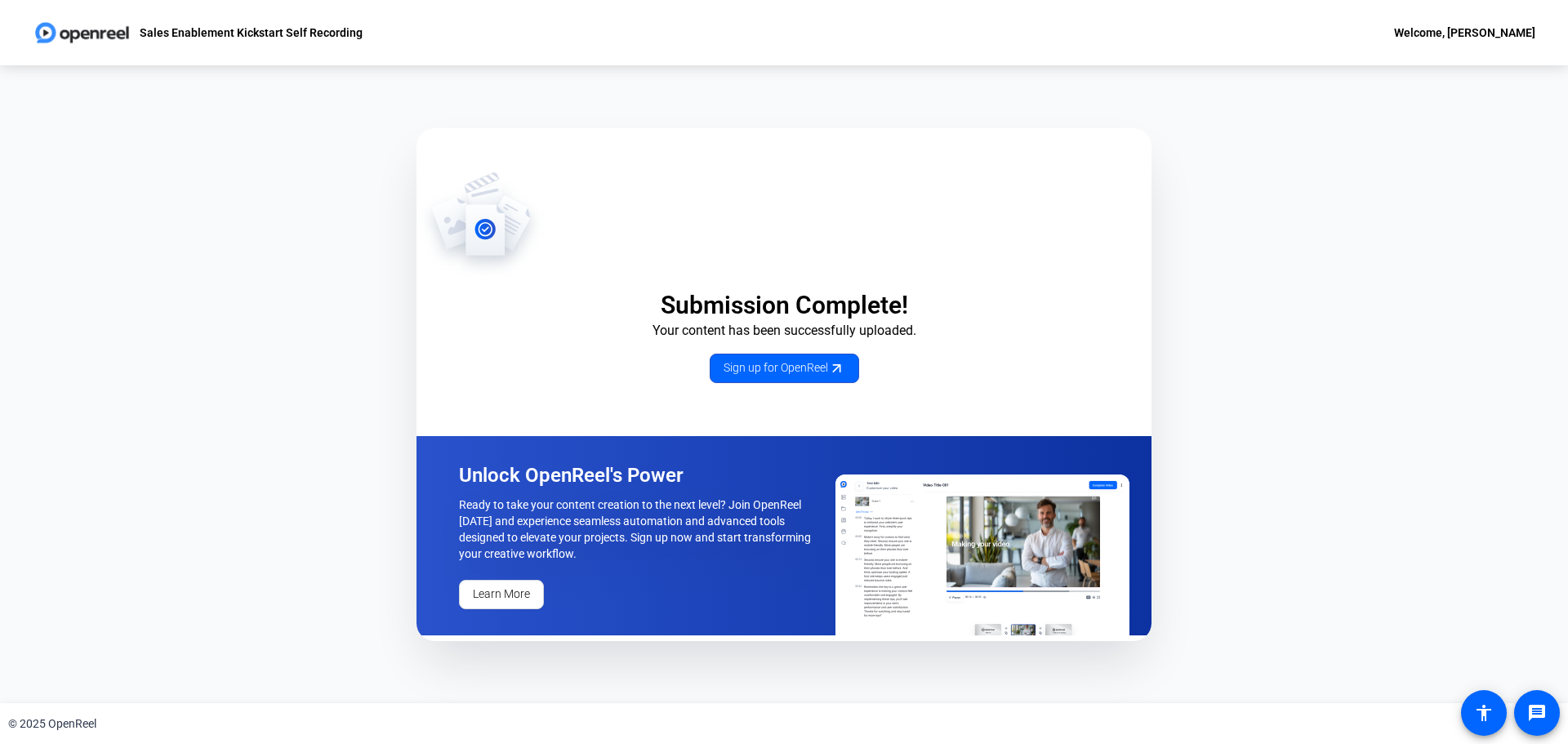
click at [750, 679] on div "Submission Complete! Your content has been successfully uploaded. Sign up for O…" at bounding box center [784, 383] width 1568 height 638
click at [1175, 614] on div "Submission Complete! Your content has been successfully uploaded. Sign up for O…" at bounding box center [784, 383] width 1568 height 638
